Goal: Task Accomplishment & Management: Manage account settings

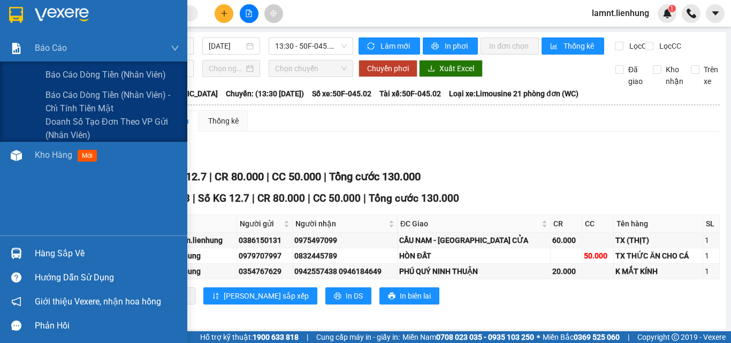
click at [66, 95] on span "Báo cáo dòng tiền (nhân viên) - chỉ tính tiền mặt" at bounding box center [112, 101] width 134 height 27
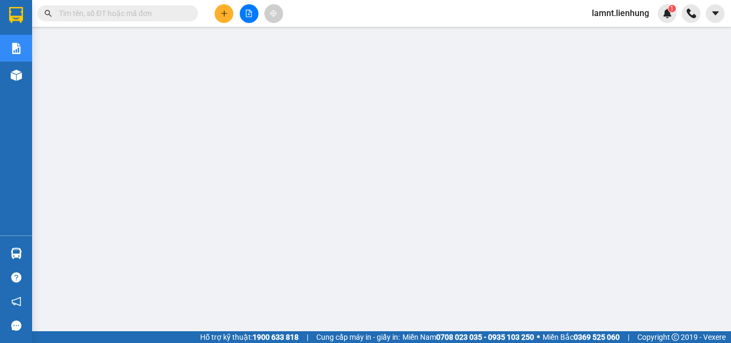
click at [605, 15] on span "lamnt.lienhung" at bounding box center [620, 12] width 74 height 13
click at [617, 34] on span "Đăng xuất" at bounding box center [625, 33] width 52 height 12
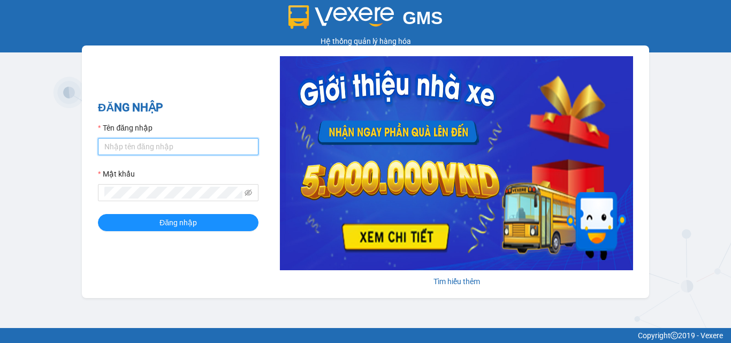
click at [149, 147] on input "Tên đăng nhập" at bounding box center [178, 146] width 161 height 17
type input "hanh.lienhung"
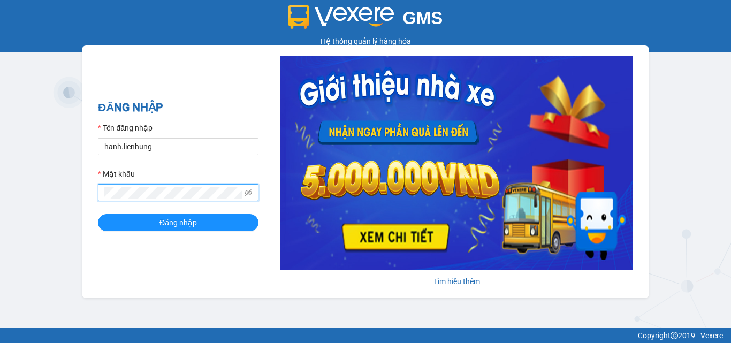
click at [98, 214] on button "Đăng nhập" at bounding box center [178, 222] width 161 height 17
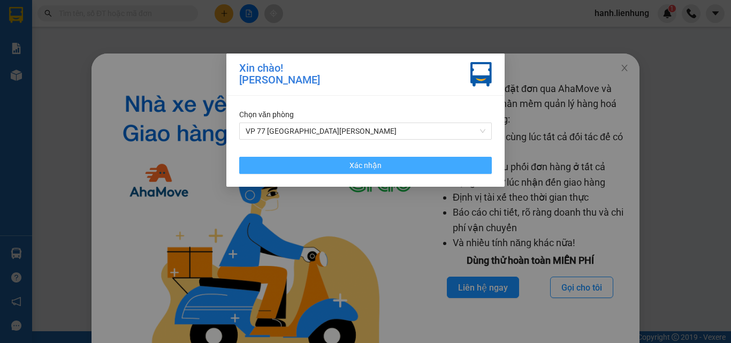
click at [434, 162] on button "Xác nhận" at bounding box center [365, 165] width 253 height 17
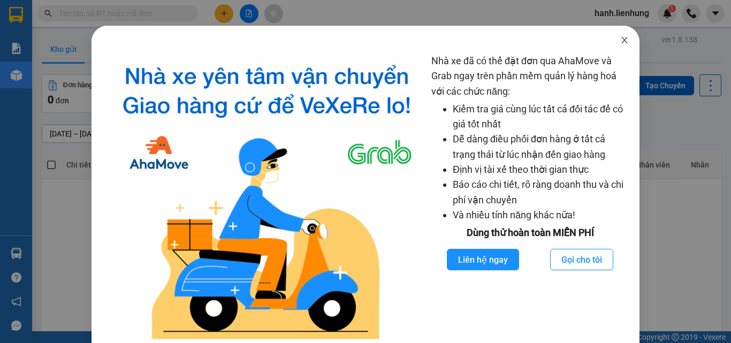
scroll to position [16, 0]
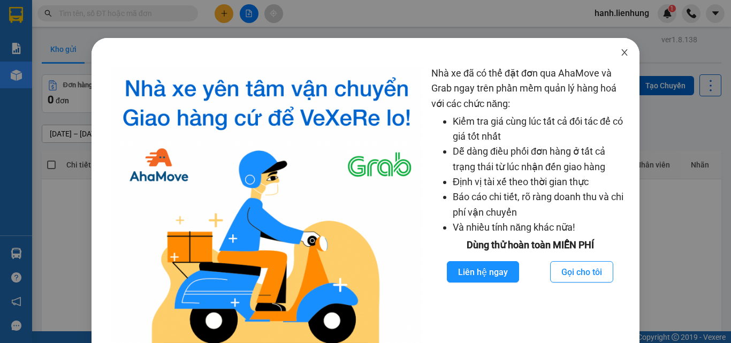
drag, startPoint x: 617, startPoint y: 51, endPoint x: 360, endPoint y: 16, distance: 259.4
click at [620, 52] on icon "close" at bounding box center [624, 52] width 9 height 9
